Goal: Information Seeking & Learning: Check status

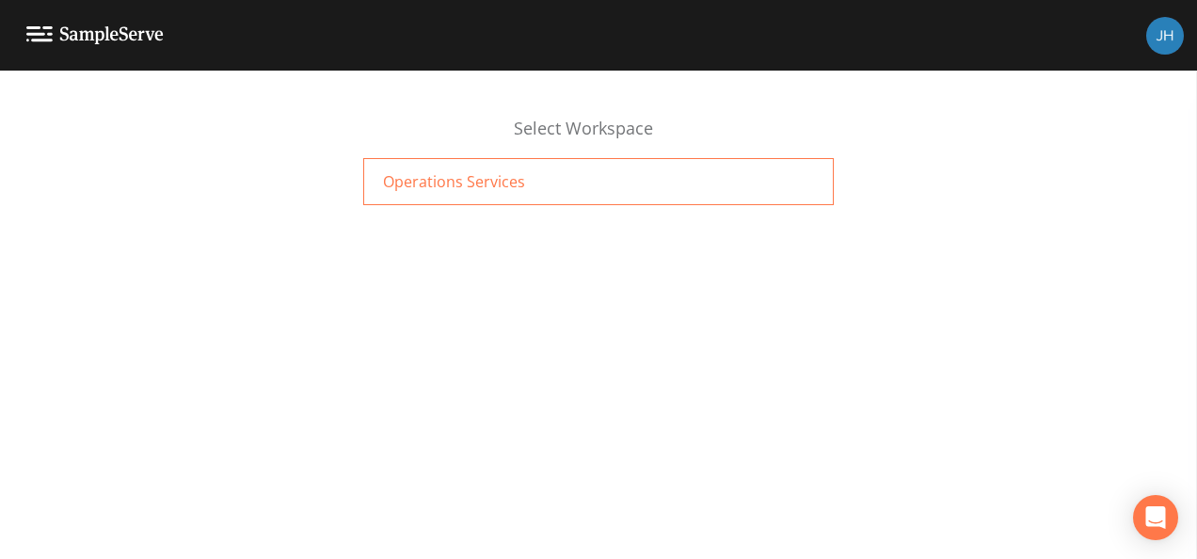
click at [526, 182] on div "Operations Services" at bounding box center [598, 181] width 470 height 47
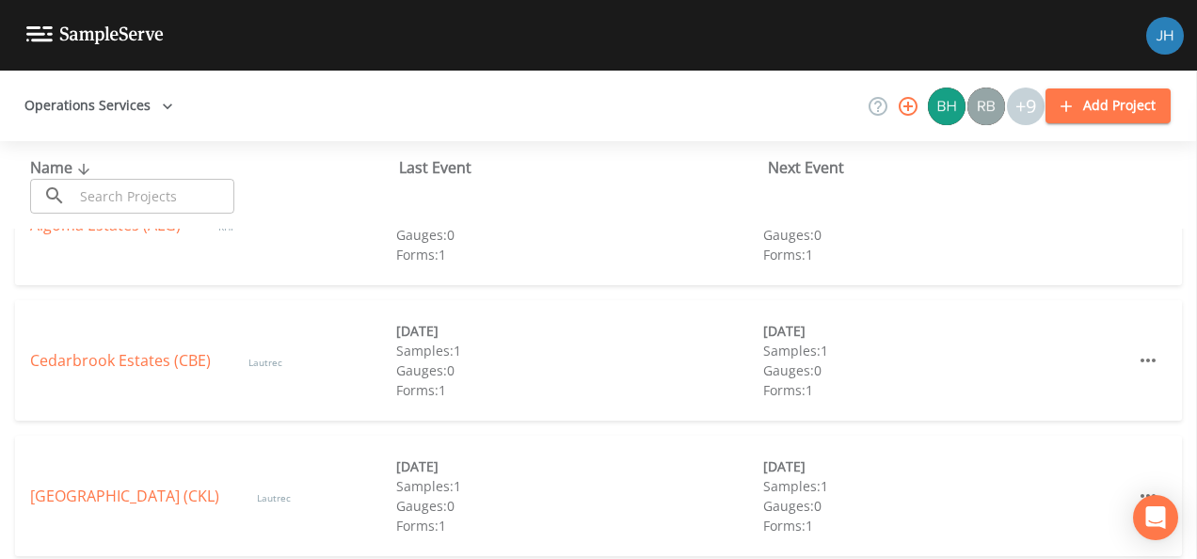
scroll to position [94, 0]
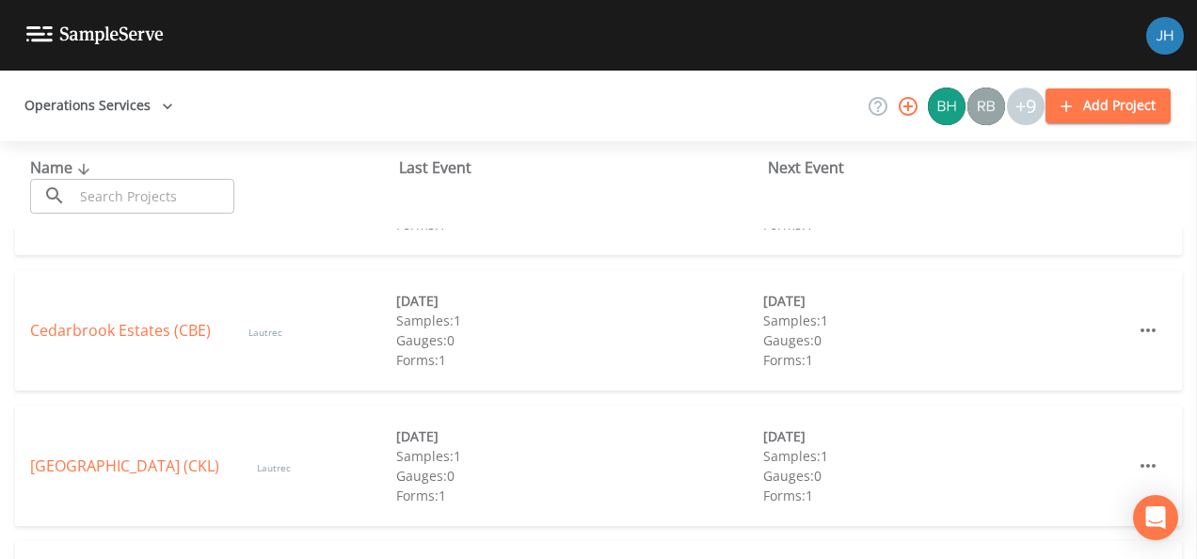
click at [96, 468] on link "[GEOGRAPHIC_DATA] (CKL)" at bounding box center [124, 465] width 189 height 21
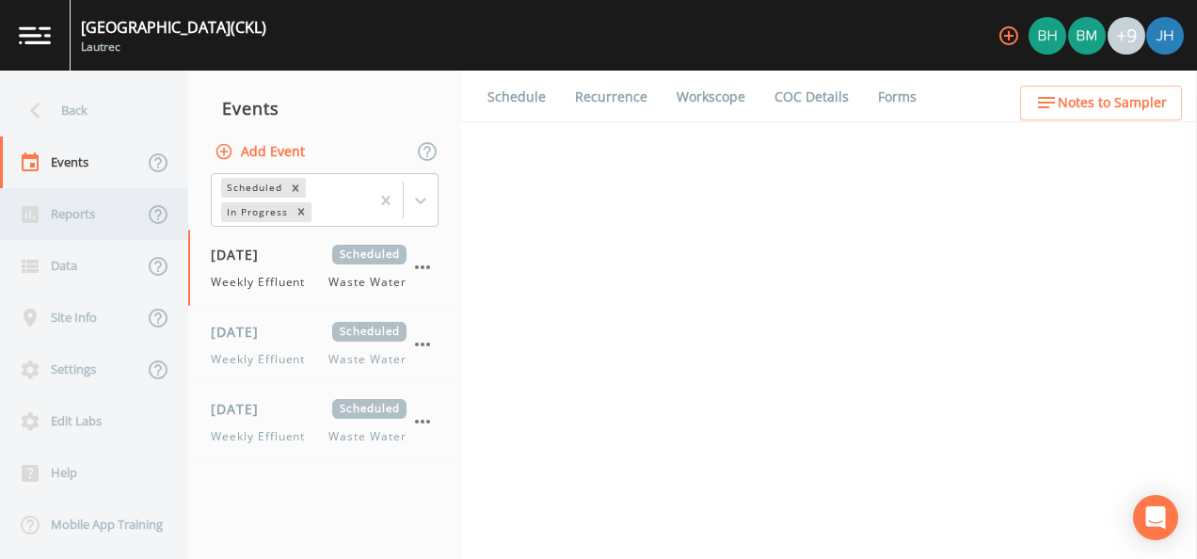
click at [86, 214] on div "Reports" at bounding box center [71, 214] width 143 height 52
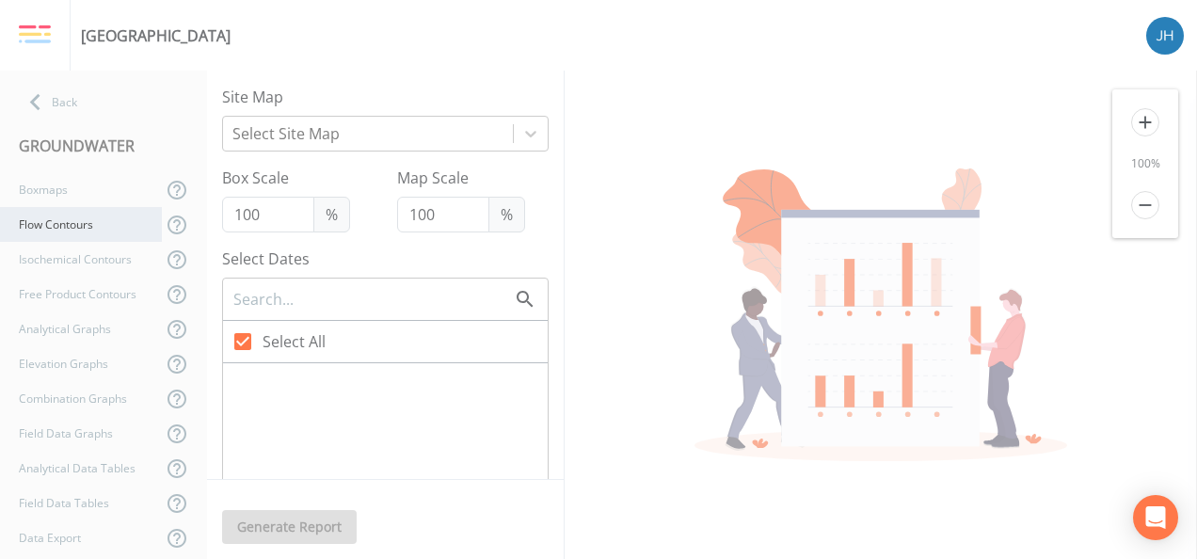
checkbox input "false"
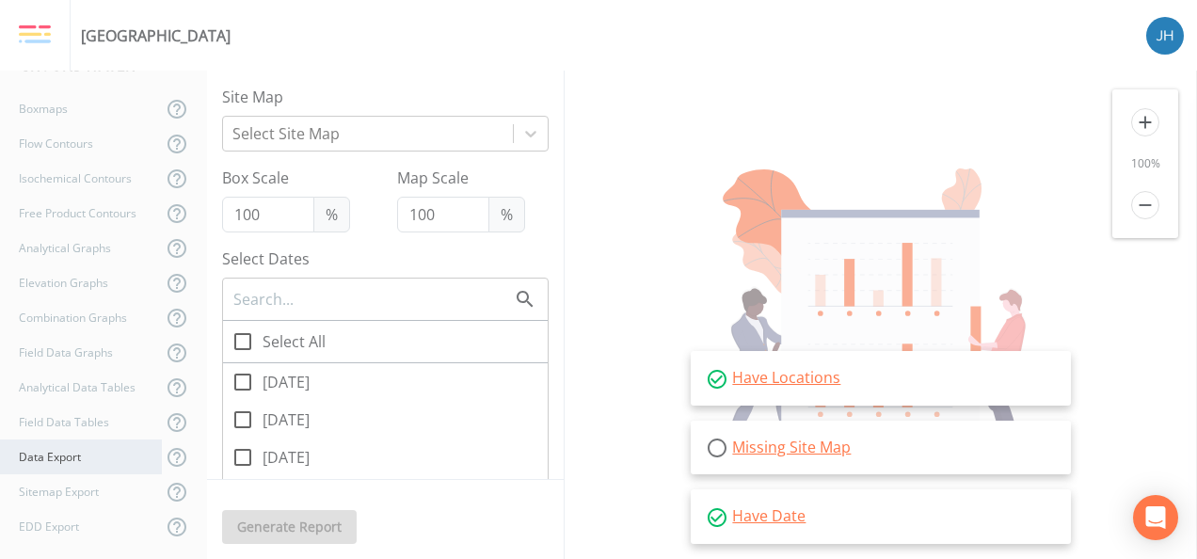
scroll to position [277, 0]
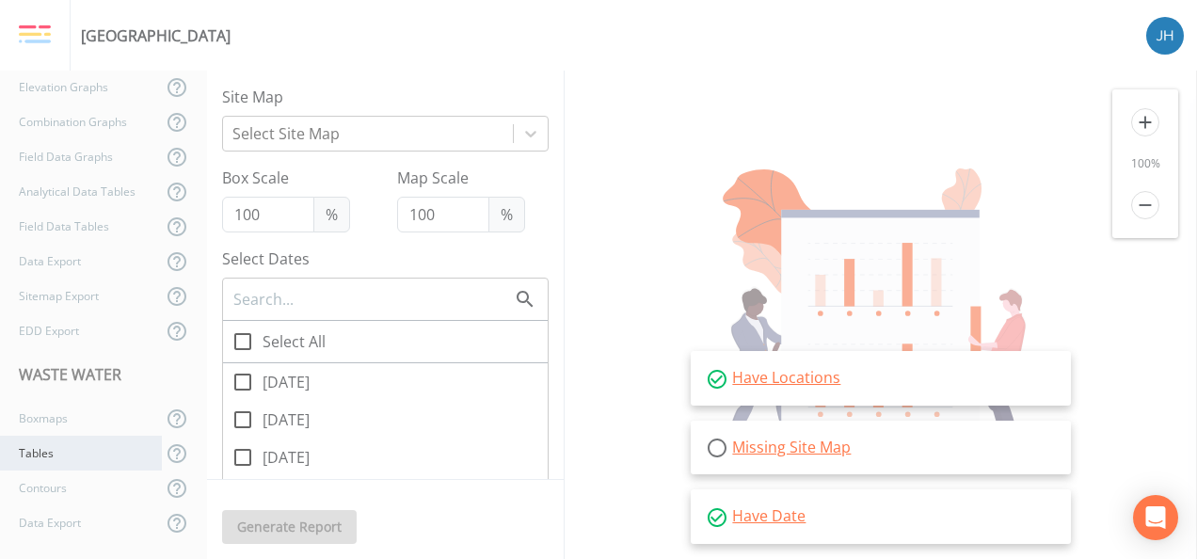
click at [43, 459] on div "Tables" at bounding box center [81, 453] width 162 height 35
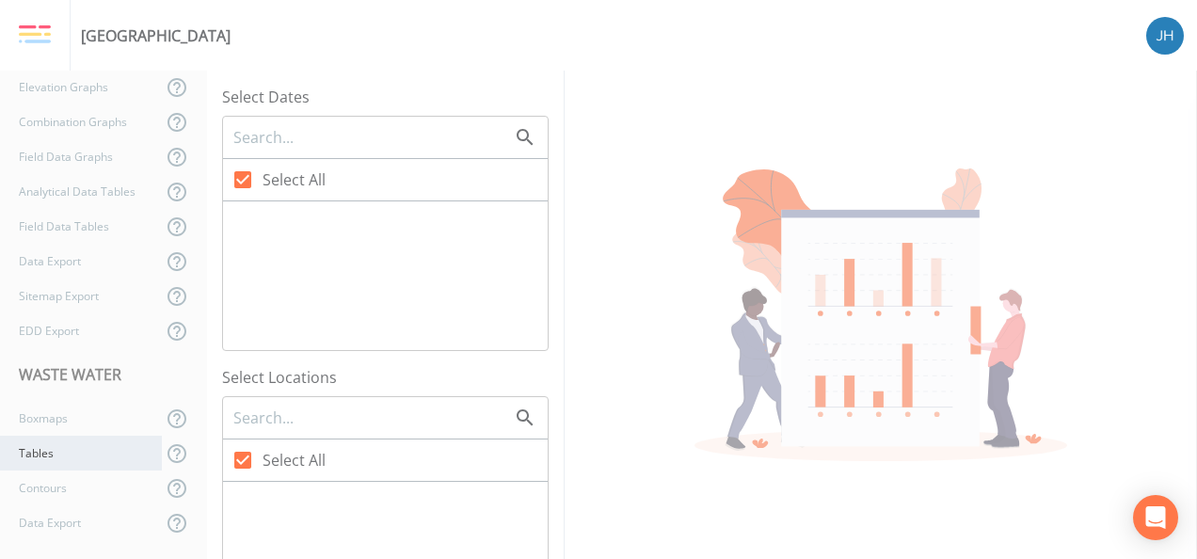
checkbox input "false"
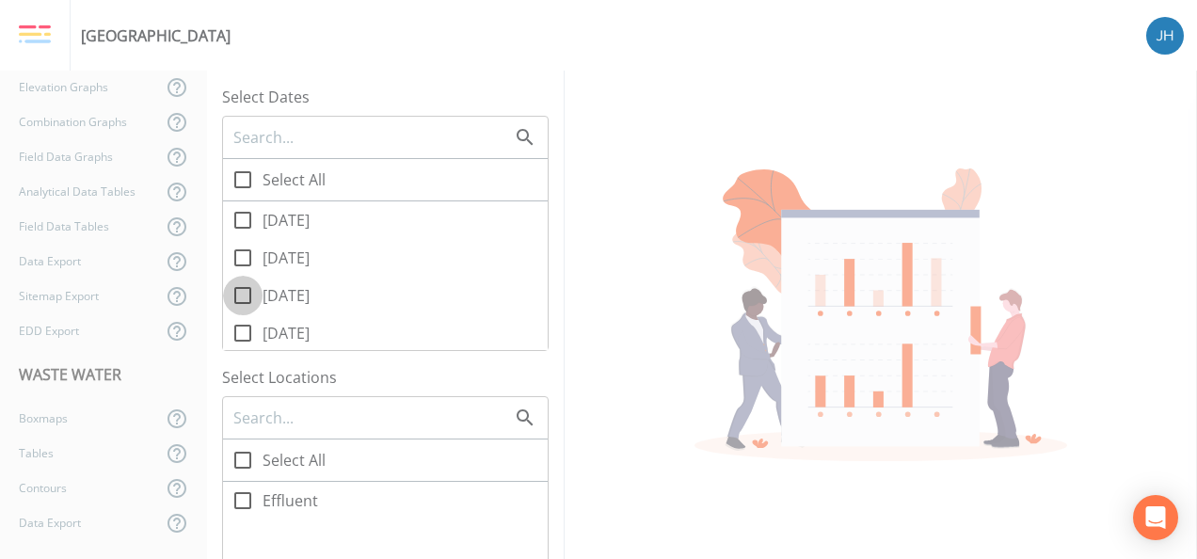
click at [252, 293] on icon at bounding box center [242, 295] width 23 height 23
click at [242, 293] on input "[DATE]" at bounding box center [232, 285] width 19 height 19
checkbox input "true"
click at [241, 335] on icon at bounding box center [242, 333] width 23 height 23
click at [241, 332] on input "[DATE]" at bounding box center [232, 322] width 19 height 19
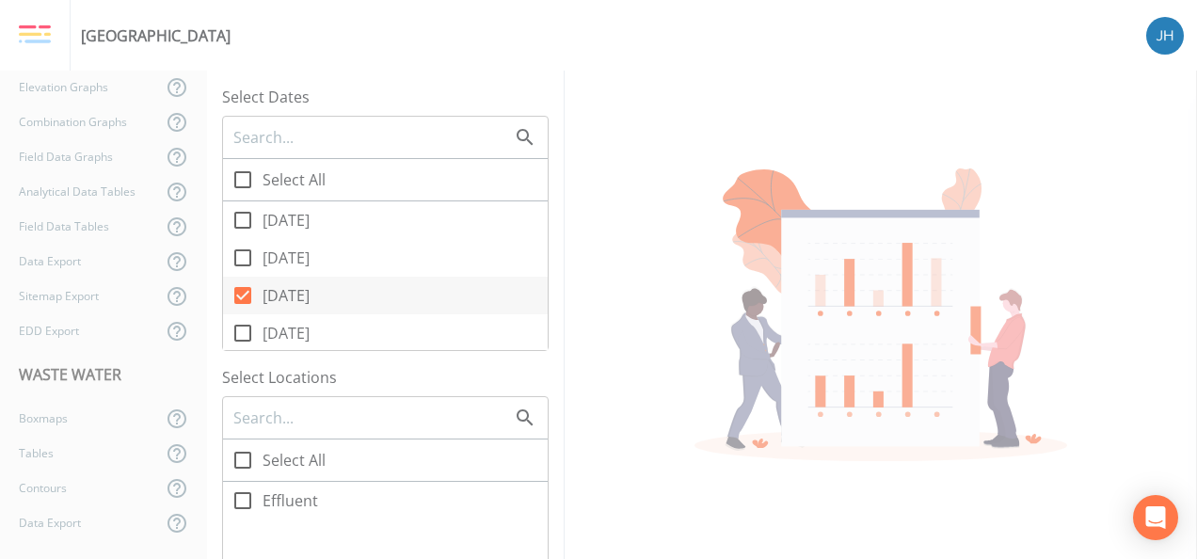
checkbox input "true"
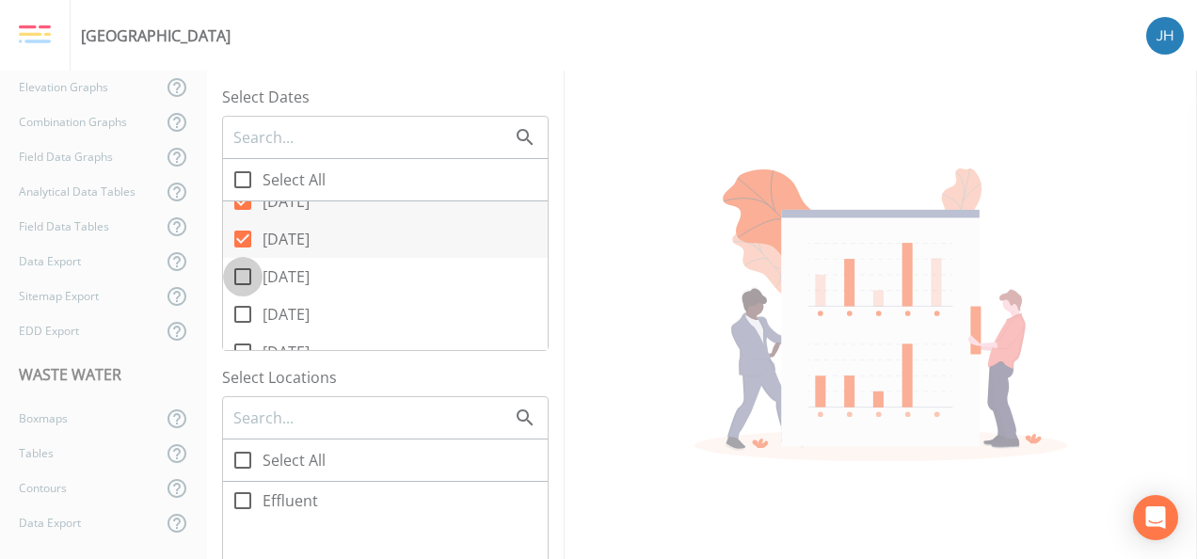
click at [236, 277] on icon at bounding box center [242, 276] width 23 height 23
click at [236, 276] on input "[DATE]" at bounding box center [232, 266] width 19 height 19
checkbox input "true"
click at [242, 310] on icon at bounding box center [242, 314] width 23 height 23
click at [242, 310] on input "[DATE]" at bounding box center [232, 303] width 19 height 19
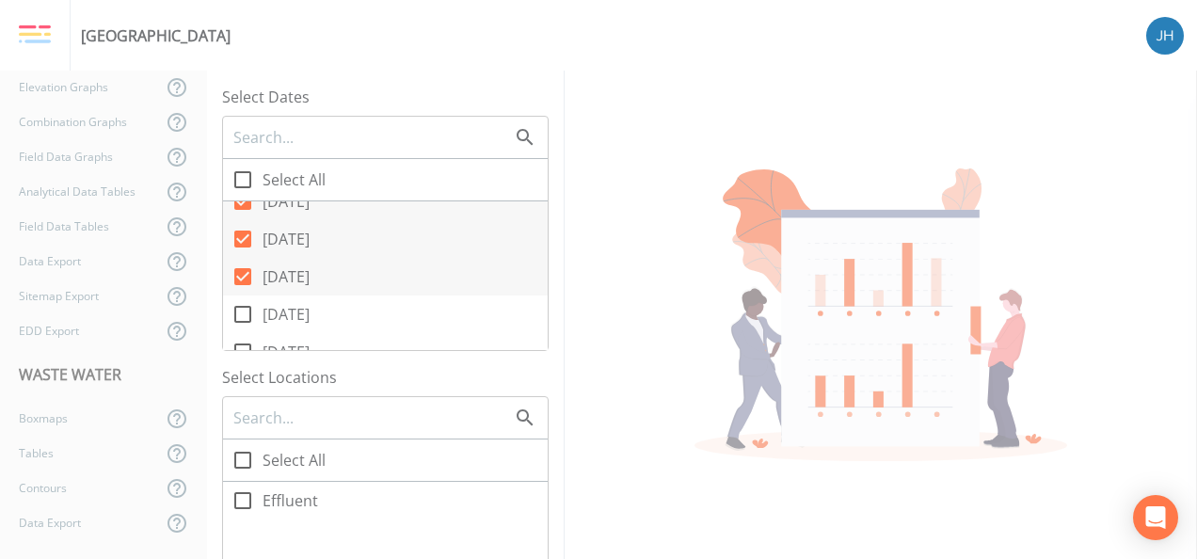
checkbox input "true"
click at [237, 346] on input "[DATE]" at bounding box center [232, 341] width 19 height 19
checkbox input "true"
click at [243, 500] on icon at bounding box center [242, 500] width 23 height 23
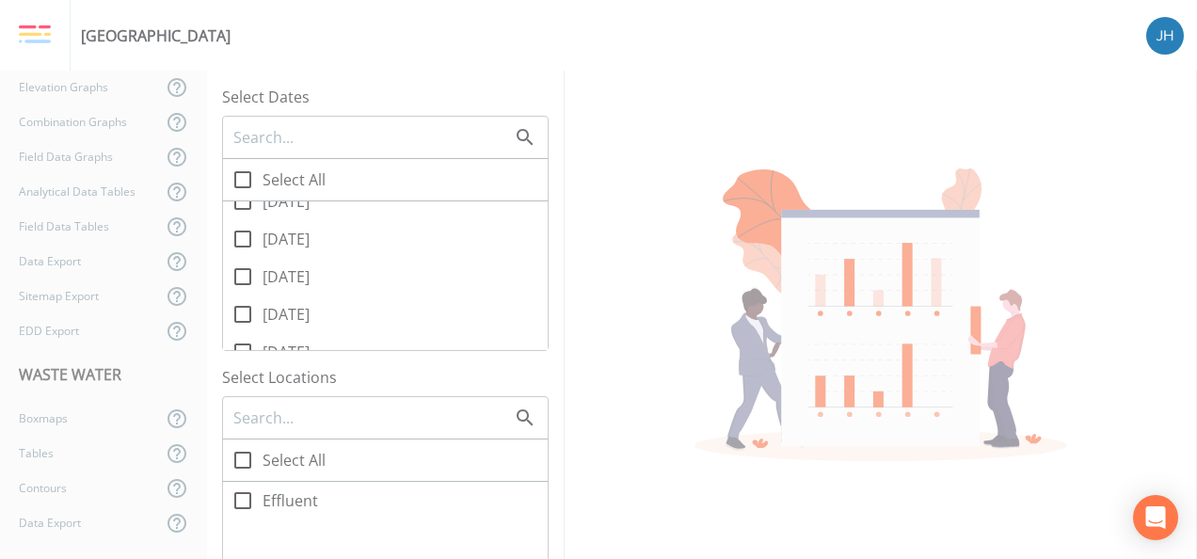
click at [242, 500] on input "Effluent" at bounding box center [232, 490] width 19 height 19
checkbox input "true"
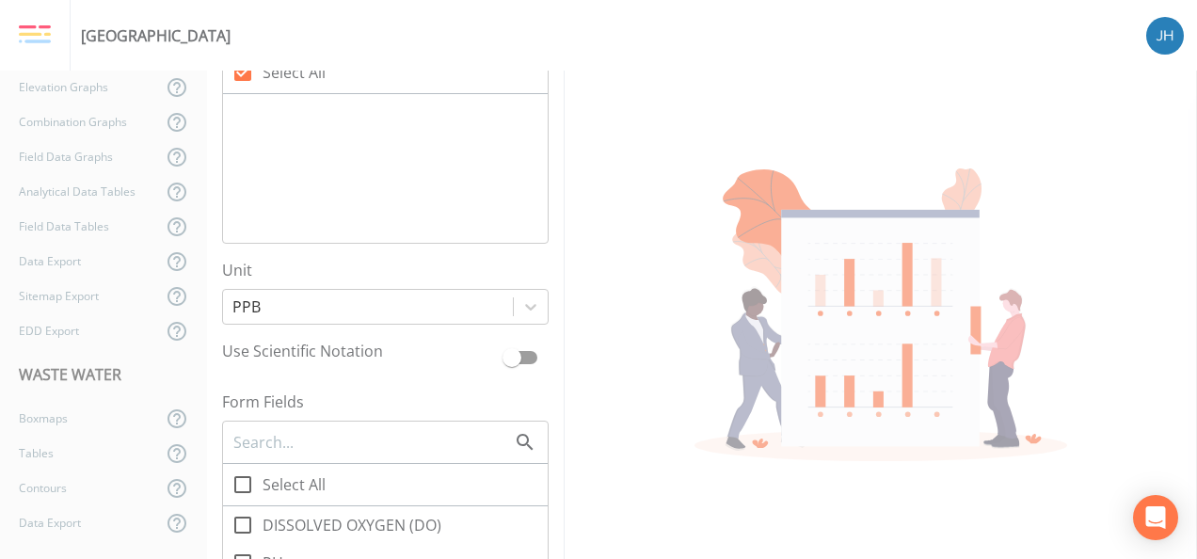
scroll to position [1129, 0]
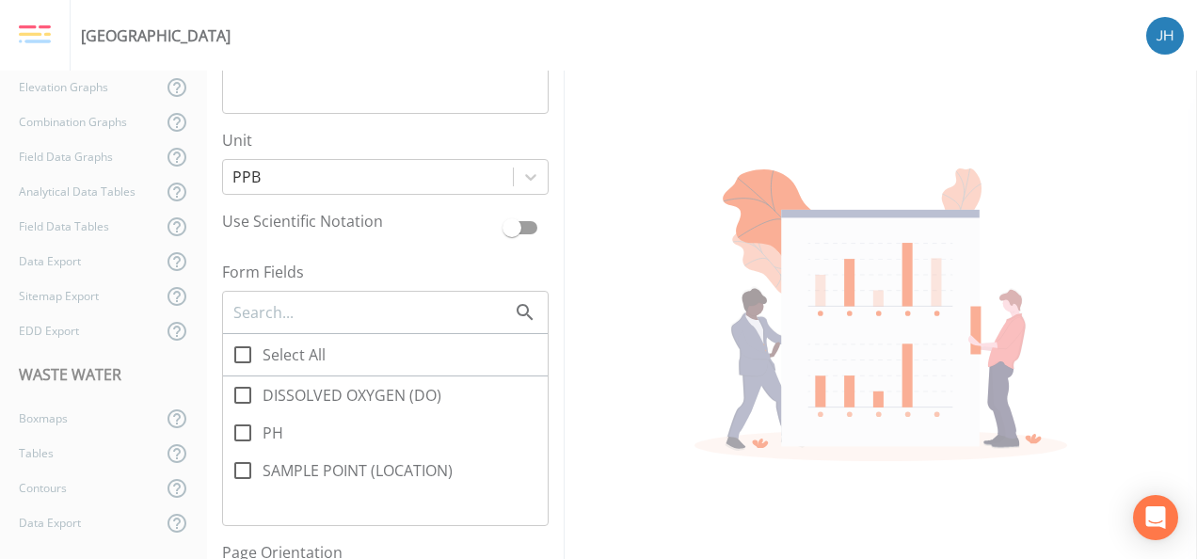
click at [248, 431] on icon at bounding box center [242, 432] width 17 height 17
click at [242, 431] on input "PH" at bounding box center [232, 422] width 19 height 19
checkbox input "true"
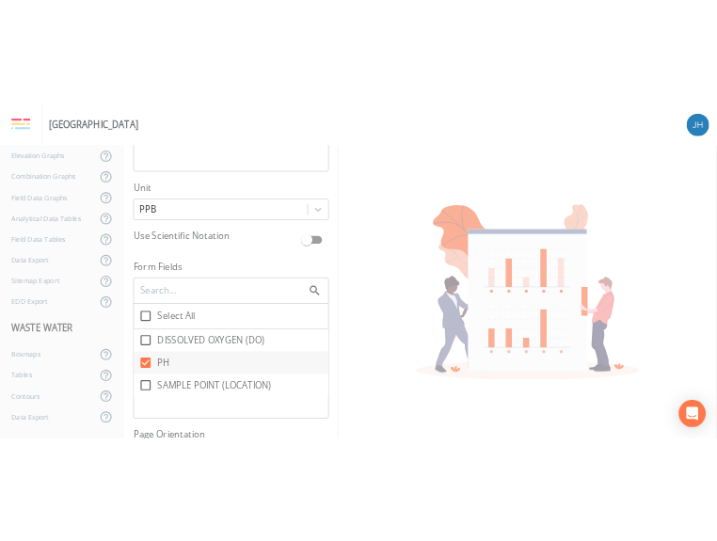
scroll to position [1312, 0]
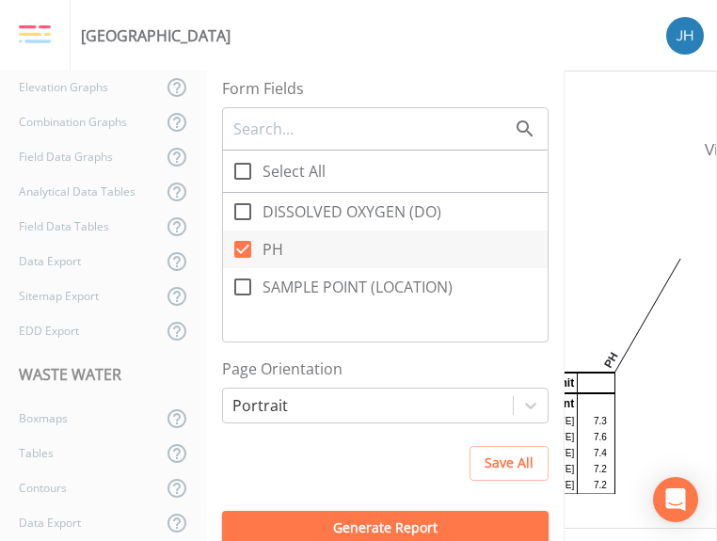
click at [427, 468] on div "Save All" at bounding box center [385, 463] width 326 height 35
